Goal: Information Seeking & Learning: Learn about a topic

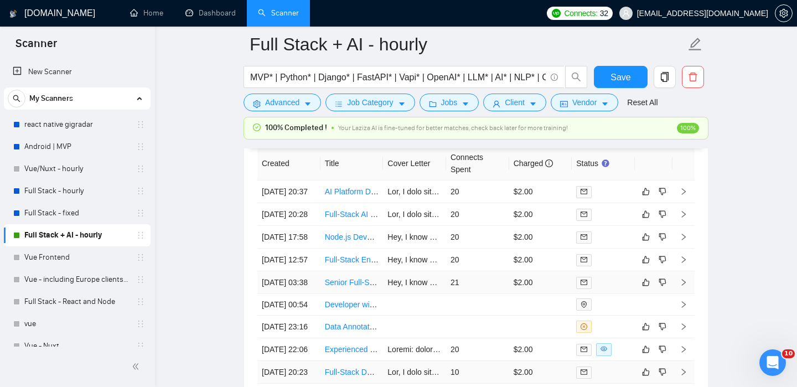
scroll to position [2787, 0]
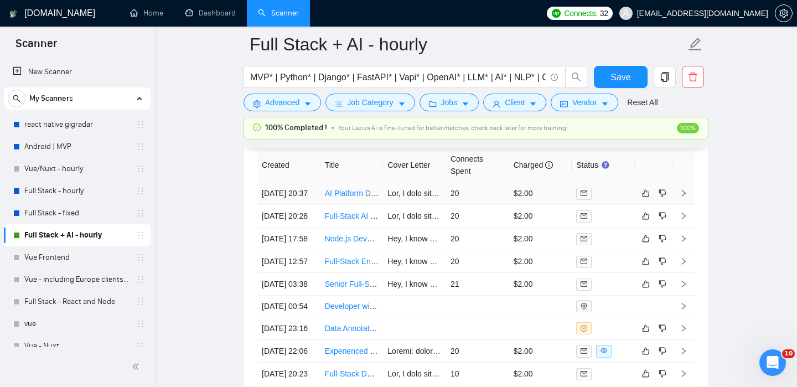
click at [351, 196] on link "AI Platform Developer for Business Document Generation" at bounding box center [424, 193] width 199 height 9
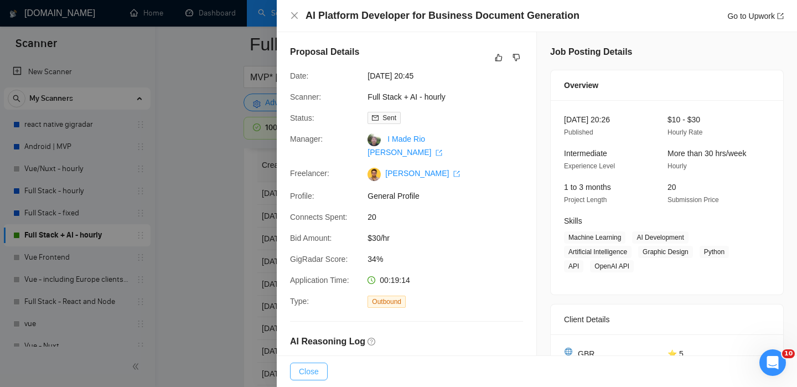
click at [318, 368] on span "Close" at bounding box center [309, 371] width 20 height 12
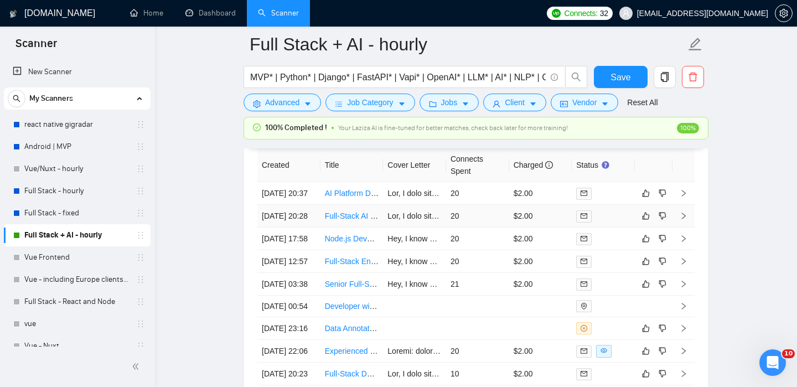
click at [344, 220] on link "Full-Stack AI Web Developer Needed for SaaS Project" at bounding box center [418, 215] width 187 height 9
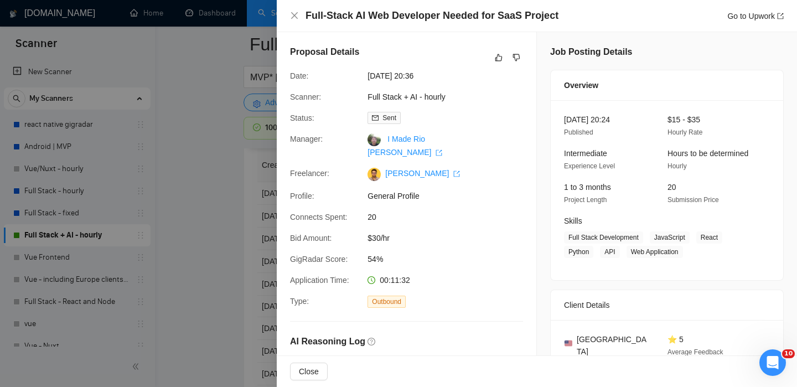
click at [202, 244] on div at bounding box center [398, 193] width 797 height 387
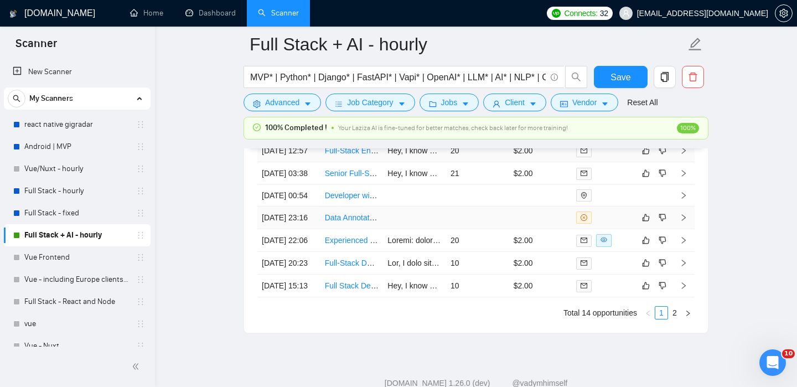
scroll to position [2878, 0]
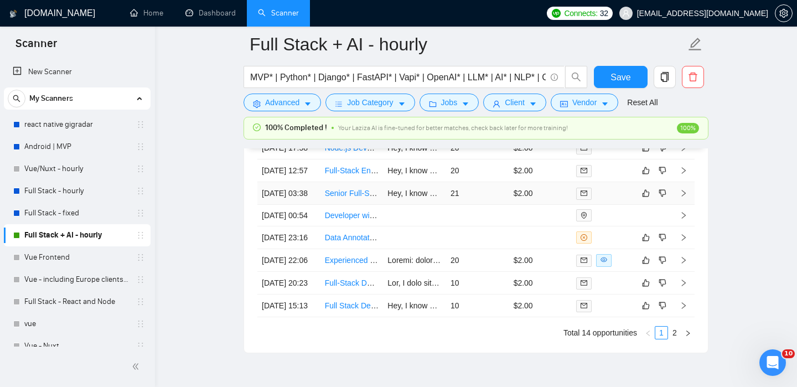
click at [353, 198] on link "Senior Full-Stack Engineer (Next.js/Node) — High-Traffic Document Generation MVP" at bounding box center [471, 193] width 292 height 9
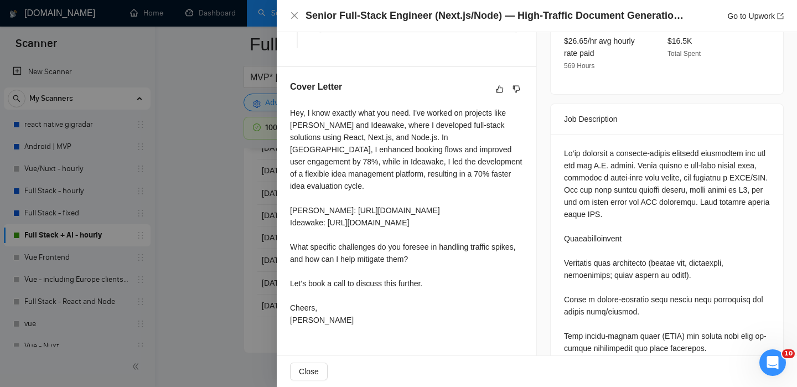
scroll to position [431, 0]
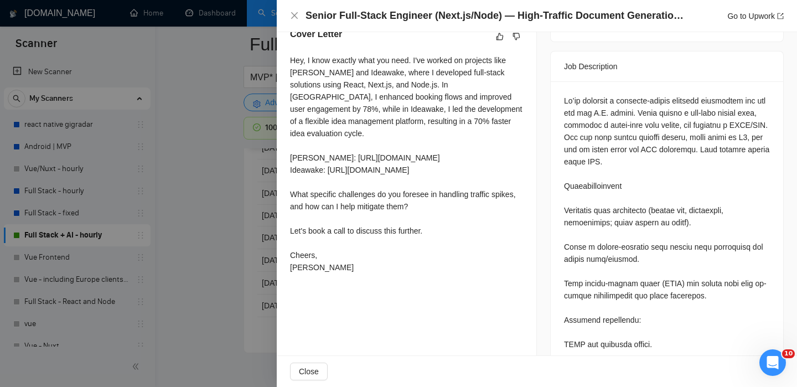
click at [214, 299] on div at bounding box center [398, 193] width 797 height 387
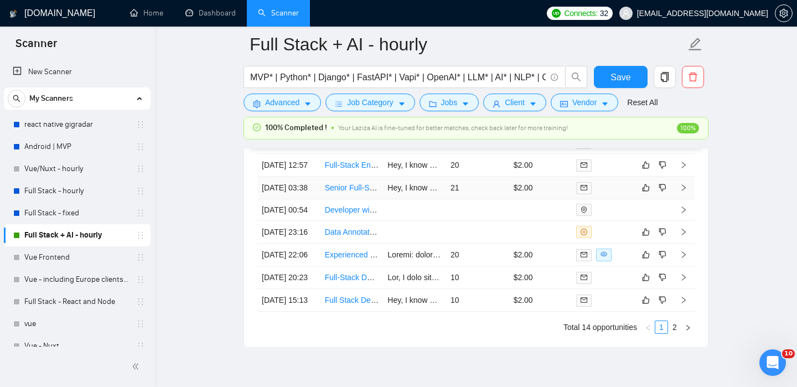
scroll to position [2848, 0]
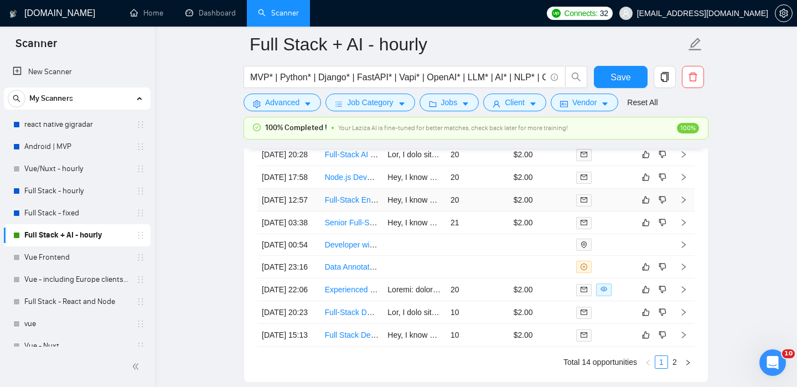
click at [334, 204] on link "Full-Stack Engineer Needed (React/Node/Python)" at bounding box center [411, 199] width 172 height 9
